Goal: Find specific page/section: Find specific page/section

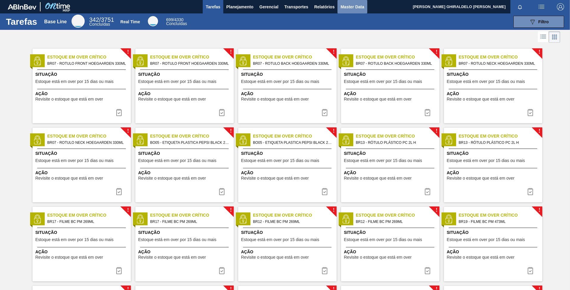
click at [353, 5] on span "Master Data" at bounding box center [353, 6] width 24 height 7
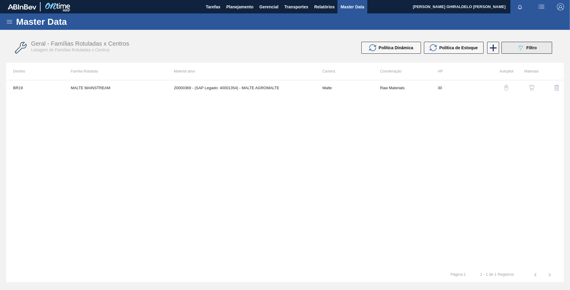
click at [518, 47] on icon "089F7B8B-B2A5-4AFE-B5C0-19BA573D28AC" at bounding box center [520, 47] width 7 height 7
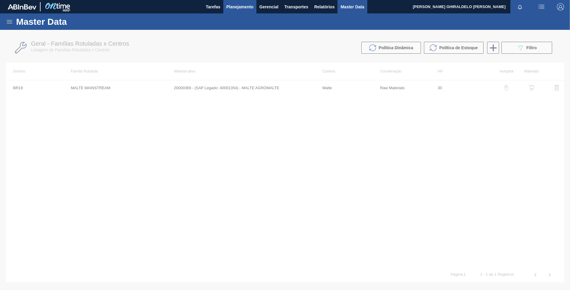
click at [241, 5] on span "Planejamento" at bounding box center [239, 6] width 27 height 7
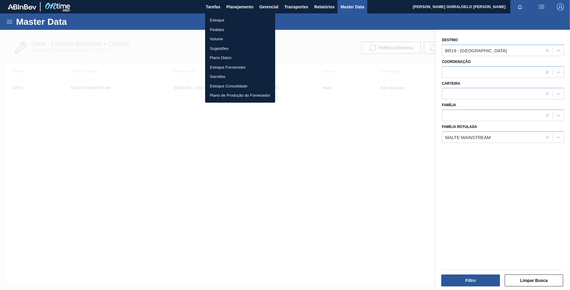
click at [221, 29] on li "Pedidos" at bounding box center [240, 30] width 70 height 10
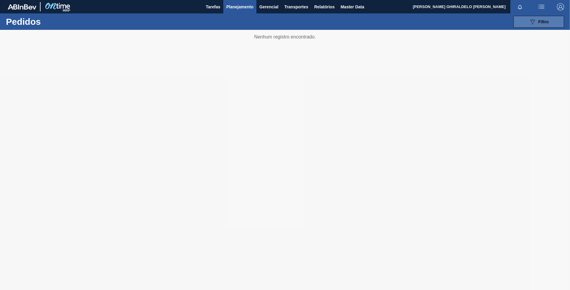
click at [527, 22] on button "089F7B8B-B2A5-4AFE-B5C0-19BA573D28AC Filtro" at bounding box center [538, 22] width 51 height 12
